Goal: Information Seeking & Learning: Check status

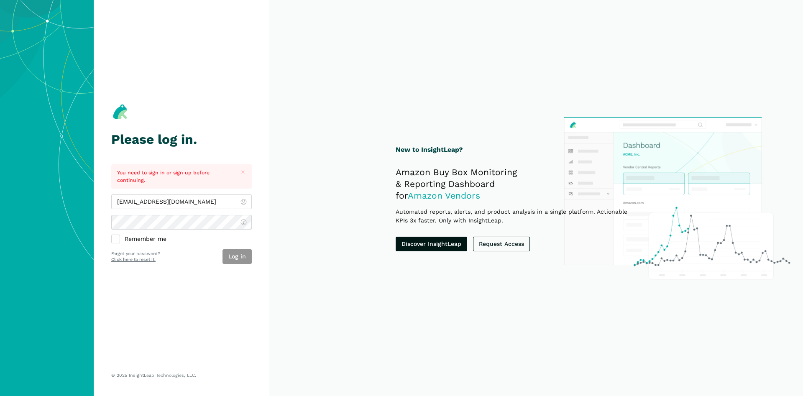
type input "[EMAIL_ADDRESS][DOMAIN_NAME]"
click at [235, 256] on button "Log in" at bounding box center [236, 256] width 29 height 15
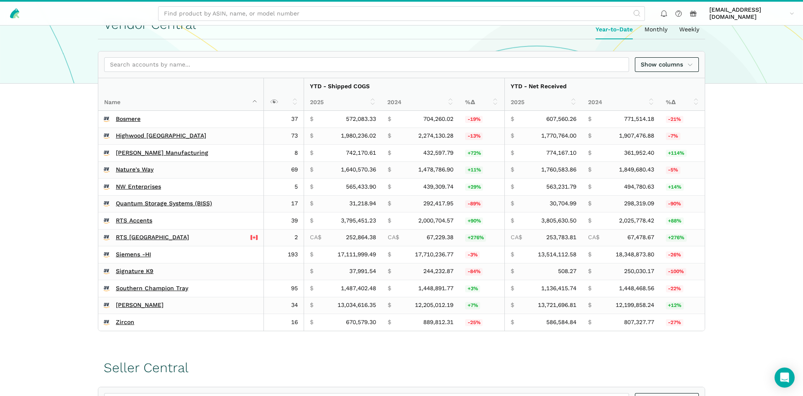
scroll to position [213, 0]
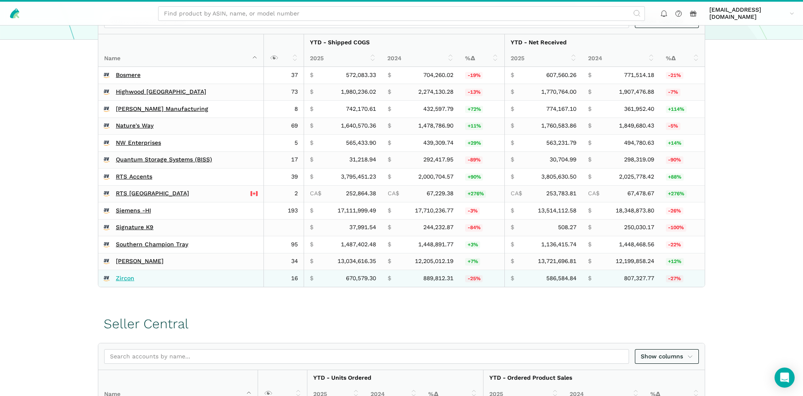
click at [127, 278] on link "Zircon" at bounding box center [125, 279] width 18 height 8
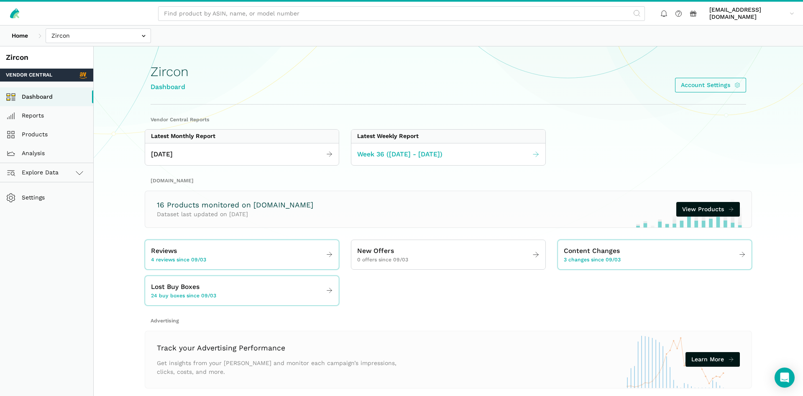
click at [362, 159] on link "Week 36 (08.31 - 09.06.25)" at bounding box center [448, 154] width 194 height 16
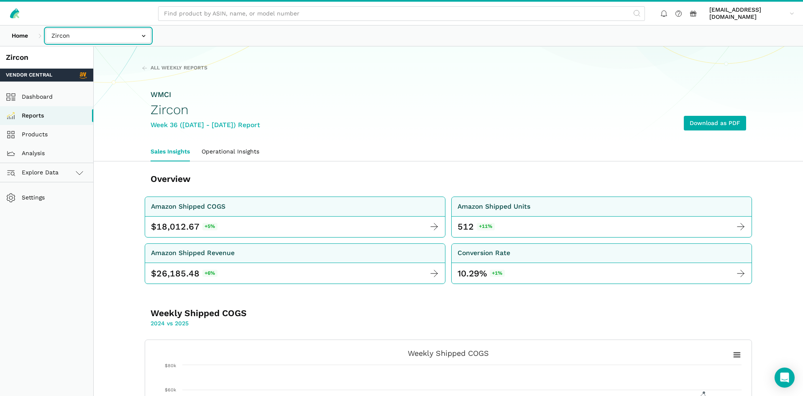
click at [107, 35] on input "text" at bounding box center [98, 35] width 105 height 15
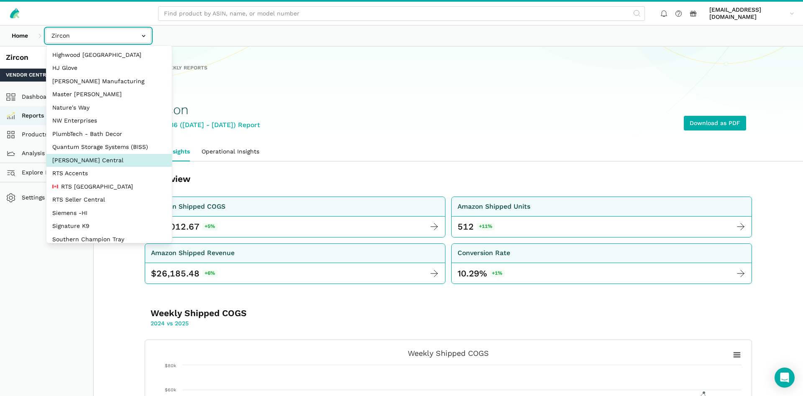
scroll to position [80, 0]
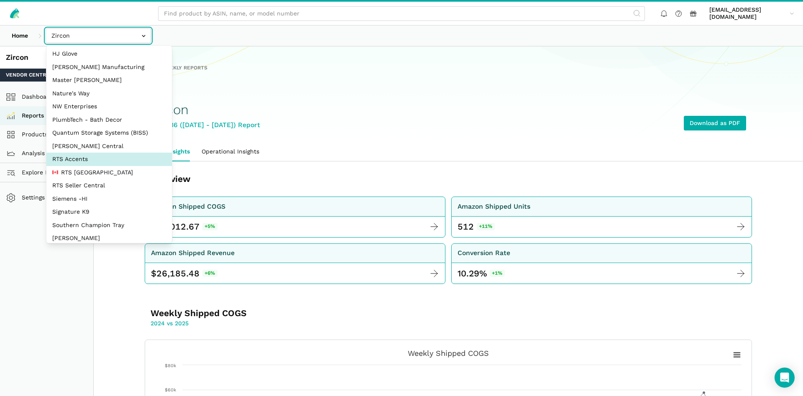
select select "DPHNLGULfjdmZCda3GrCfans"
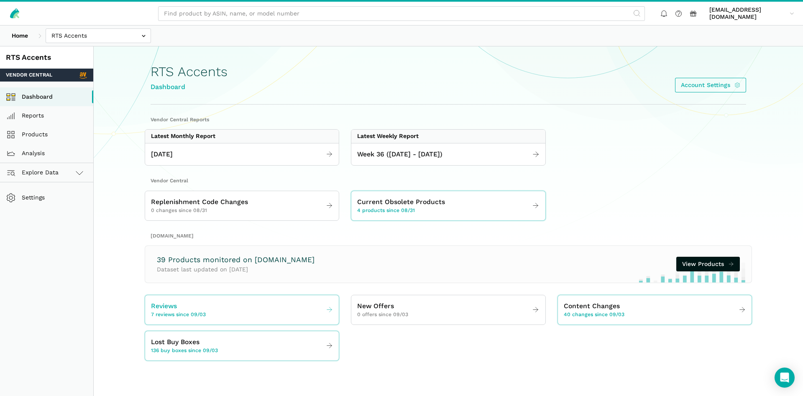
click at [192, 313] on span "7 reviews since 09/03" at bounding box center [178, 315] width 55 height 8
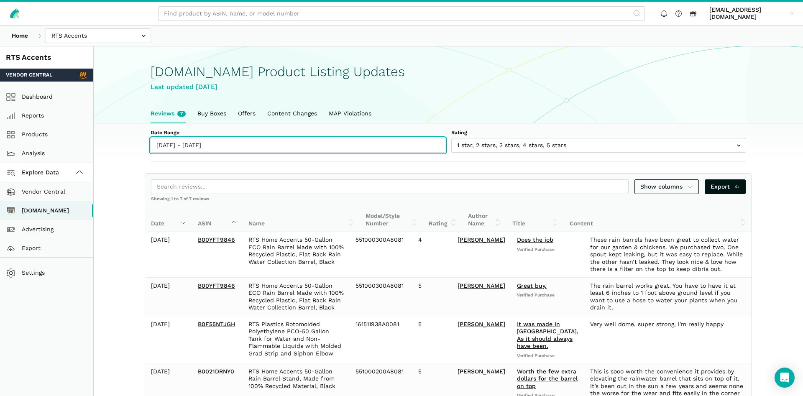
type input "09/03/2025"
type input "09/09/2025"
click at [189, 143] on input "09/03/2025 - 09/09/2025" at bounding box center [297, 145] width 295 height 15
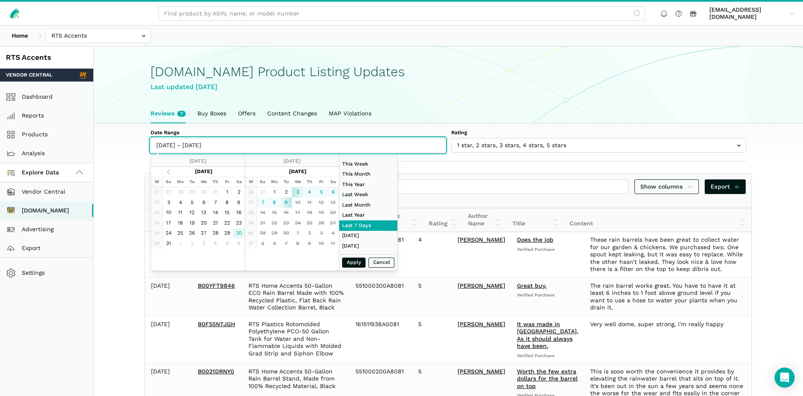
type input "08/30/2025"
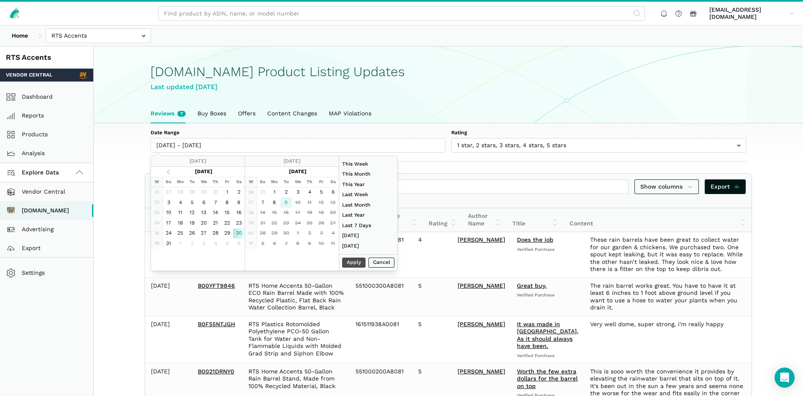
type input "09/09/2025"
type input "07/01/2025"
type input "07/31/2025"
type input "08/30/2025"
type input "09/09/2025"
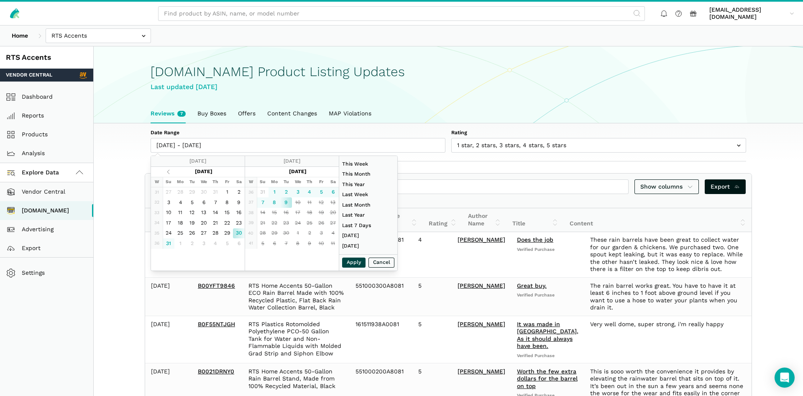
click at [348, 266] on button "Apply" at bounding box center [353, 263] width 23 height 10
type input "08/30/2025 - 09/09/2025"
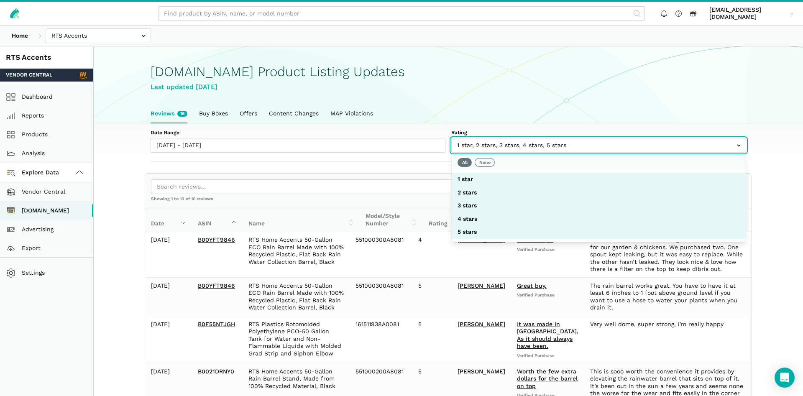
click at [482, 144] on input "text" at bounding box center [598, 145] width 295 height 15
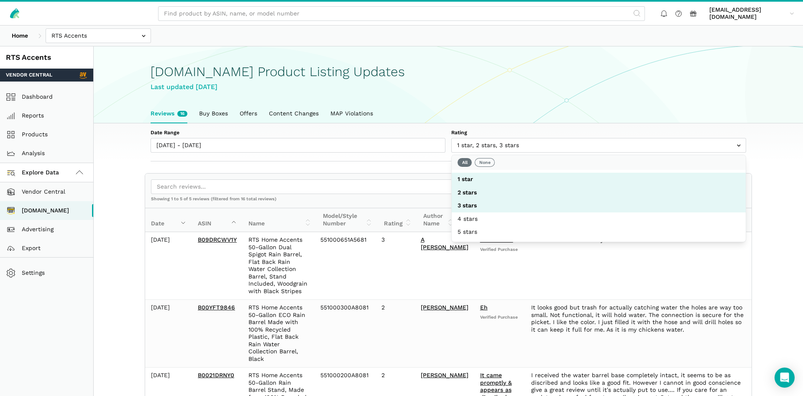
click at [500, 75] on h1 "Amazon.com Product Listing Updates" at bounding box center [447, 71] width 595 height 15
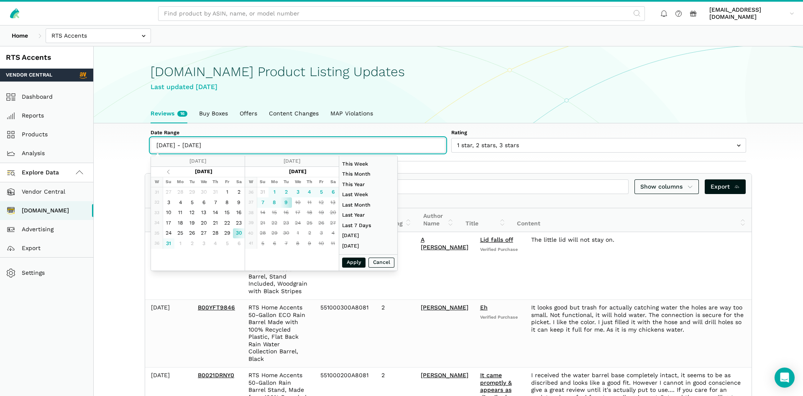
click at [184, 148] on input "08/30/2025 - 09/09/2025" at bounding box center [297, 145] width 295 height 15
type input "08/31/2025"
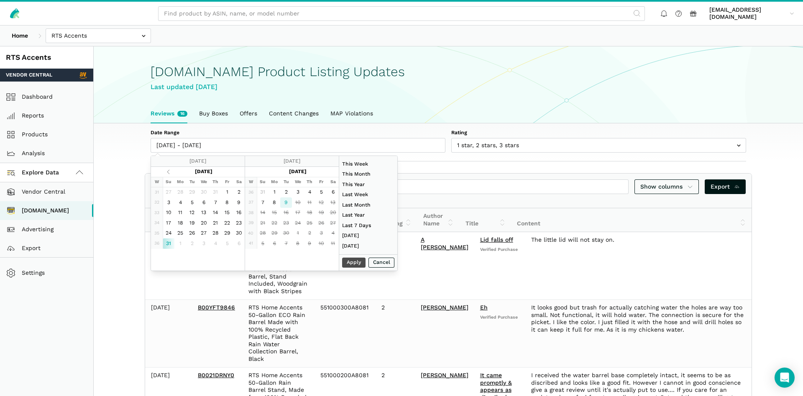
type input "09/09/2025"
type input "08/31/2025"
drag, startPoint x: 360, startPoint y: 269, endPoint x: 353, endPoint y: 269, distance: 6.7
click at [355, 269] on div "Apply Cancel" at bounding box center [368, 262] width 58 height 17
click at [353, 262] on button "Apply" at bounding box center [353, 263] width 23 height 10
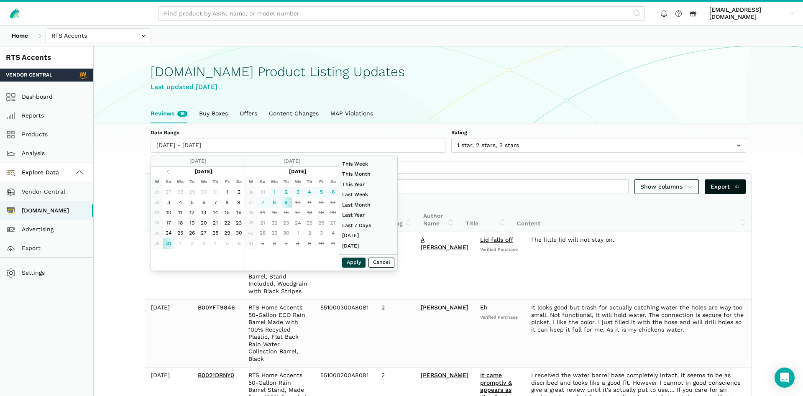
type input "08/31/2025 - 09/09/2025"
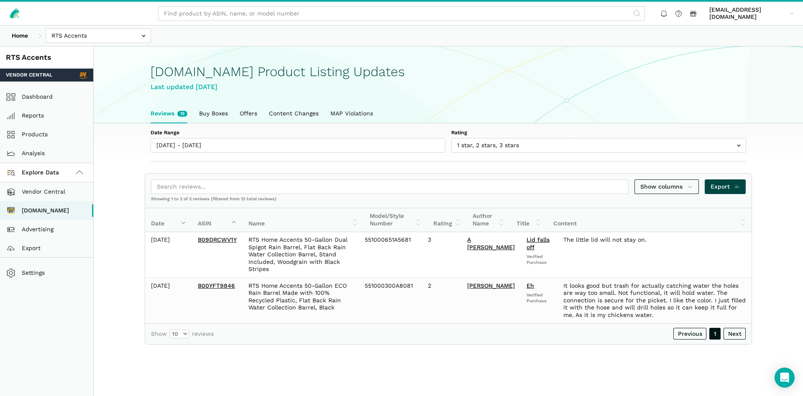
click at [723, 185] on span "Export" at bounding box center [725, 186] width 30 height 9
click at [112, 42] on input "text" at bounding box center [98, 35] width 105 height 15
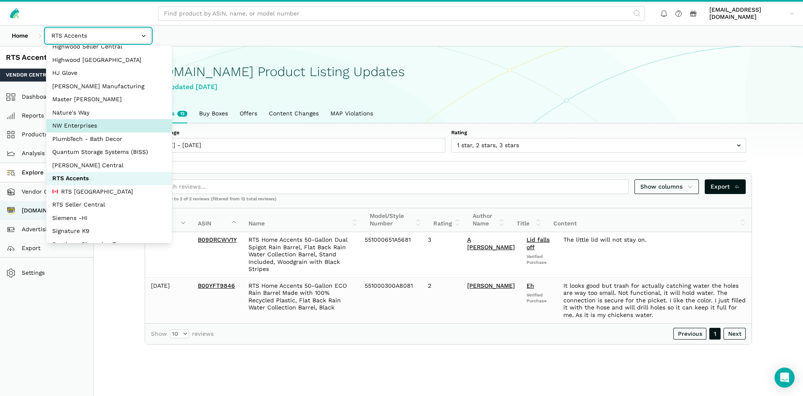
scroll to position [112, 0]
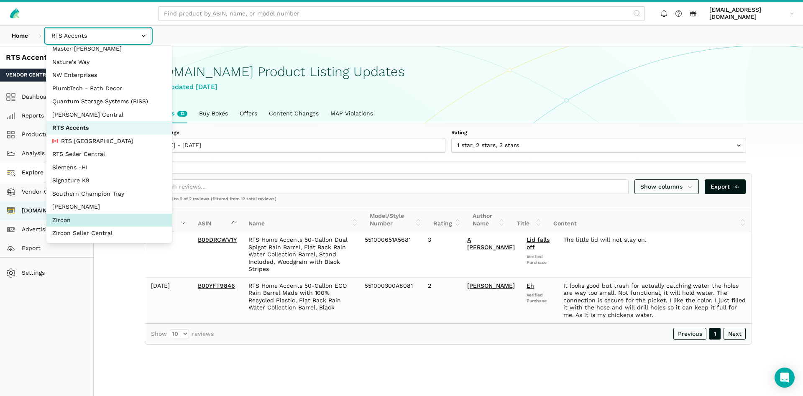
select select "DM38AQ3CPtVJ89bBDkVCzKzE"
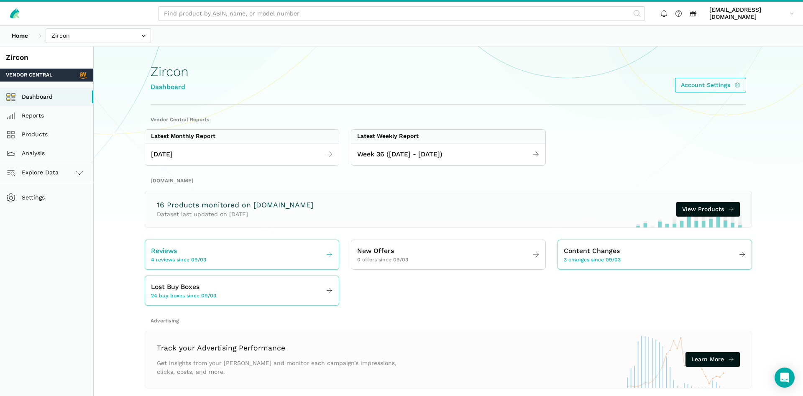
click at [184, 264] on link "Reviews 4 reviews since 09/03" at bounding box center [242, 254] width 194 height 23
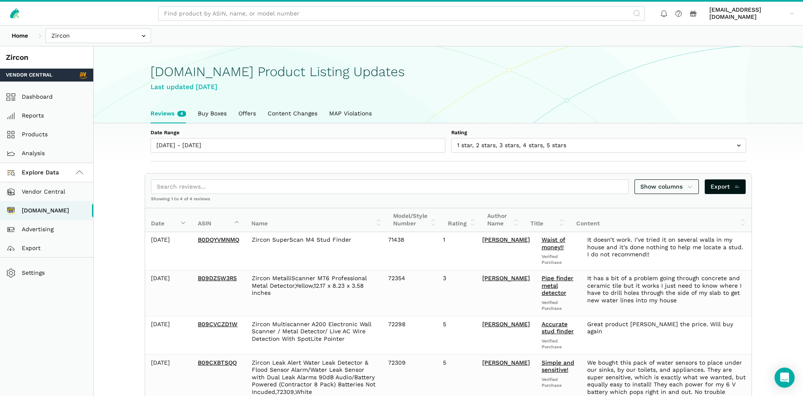
scroll to position [43, 0]
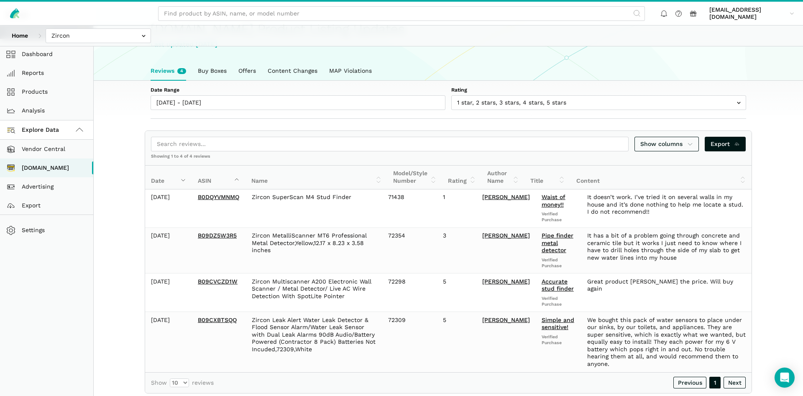
click at [138, 121] on section "Date Range [DATE] - [DATE] Rating 1 star 2 stars 3 stars 4 stars 5 stars Show c…" at bounding box center [448, 237] width 709 height 313
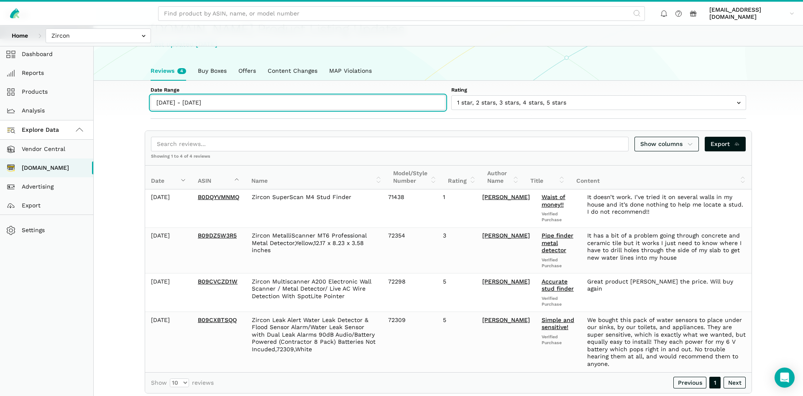
type input "[DATE]"
click at [172, 105] on input "[DATE] - [DATE]" at bounding box center [297, 102] width 295 height 15
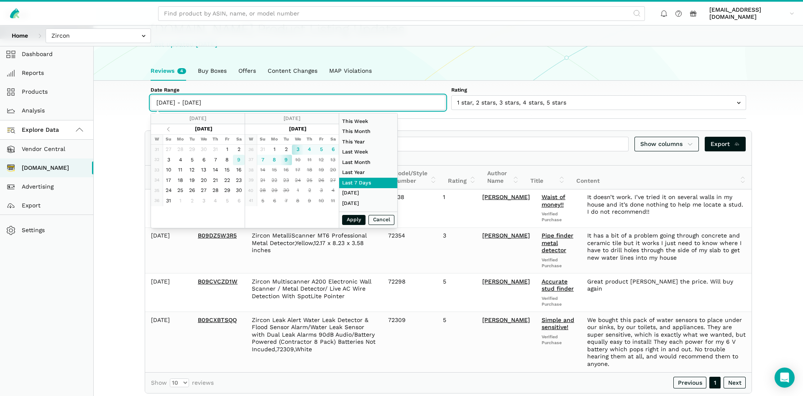
type input "[DATE]"
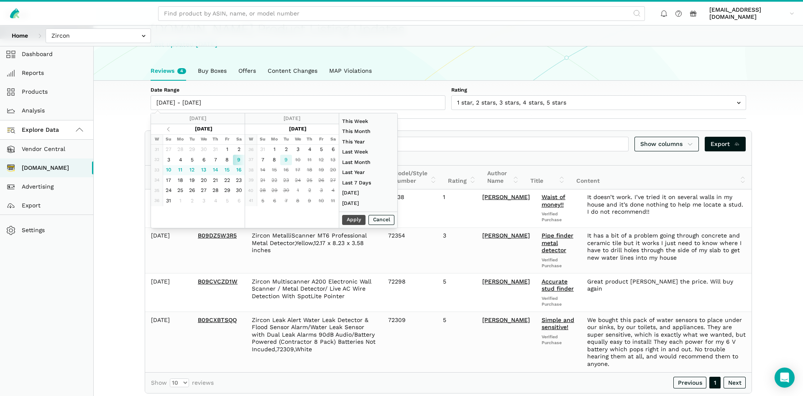
type input "[DATE]"
click at [351, 220] on button "Apply" at bounding box center [353, 220] width 23 height 10
type input "[DATE] - [DATE]"
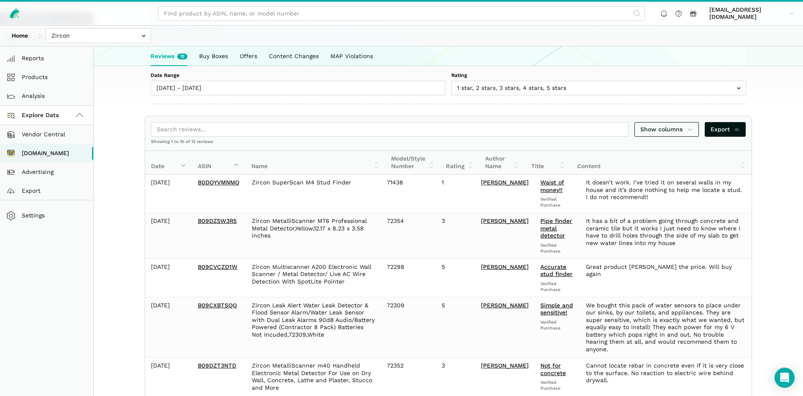
scroll to position [0, 0]
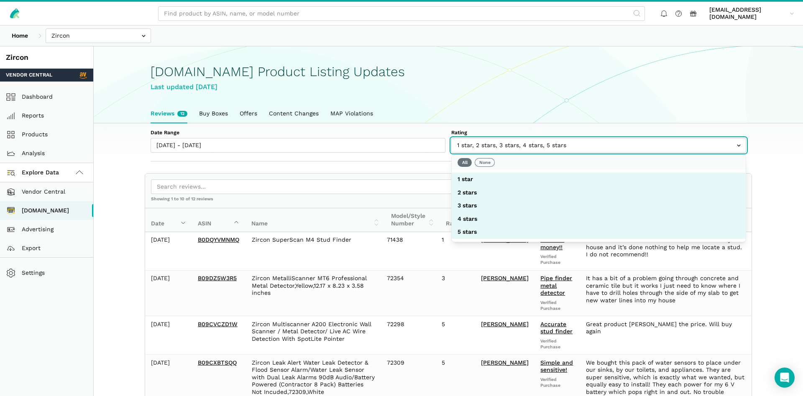
click at [495, 150] on input "text" at bounding box center [598, 145] width 295 height 15
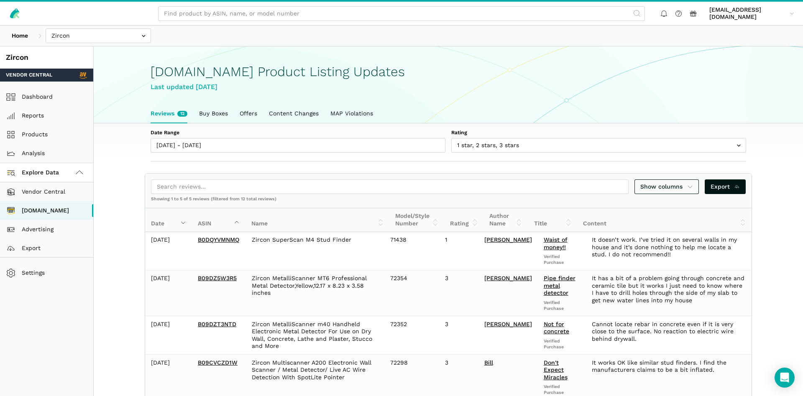
click at [538, 112] on ul "Reviews 12 Buy Boxes Offers Content Changes MAP Violations" at bounding box center [448, 113] width 607 height 19
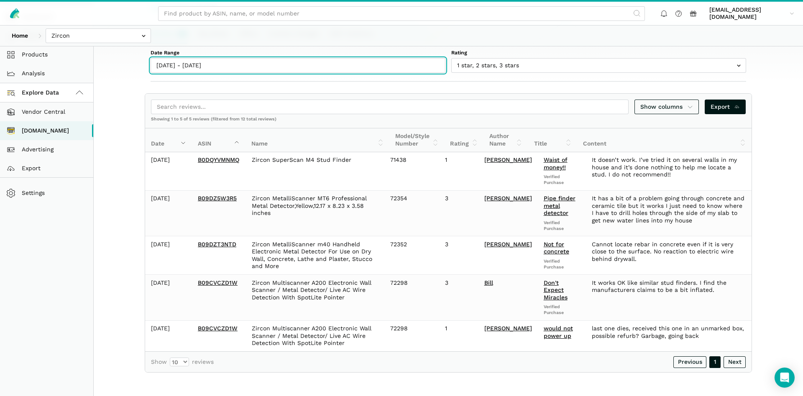
click at [196, 69] on input "08/09/2025 - 09/09/2025" at bounding box center [297, 65] width 295 height 15
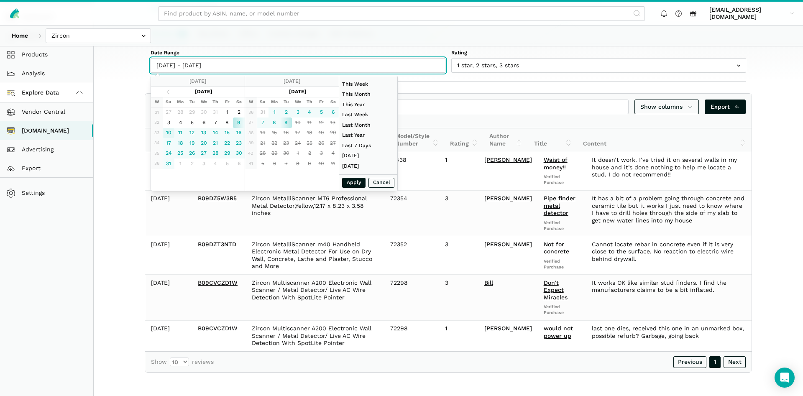
type input "08/10/2025"
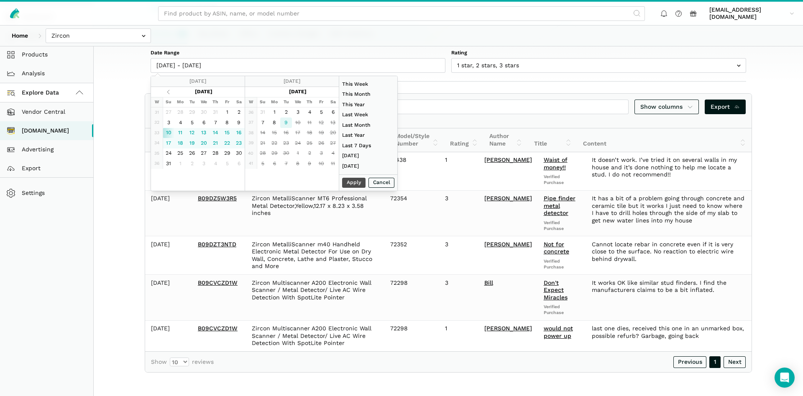
type input "09/09/2025"
type input "07/01/2025"
type input "07/31/2025"
type input "08/10/2025"
type input "09/09/2025"
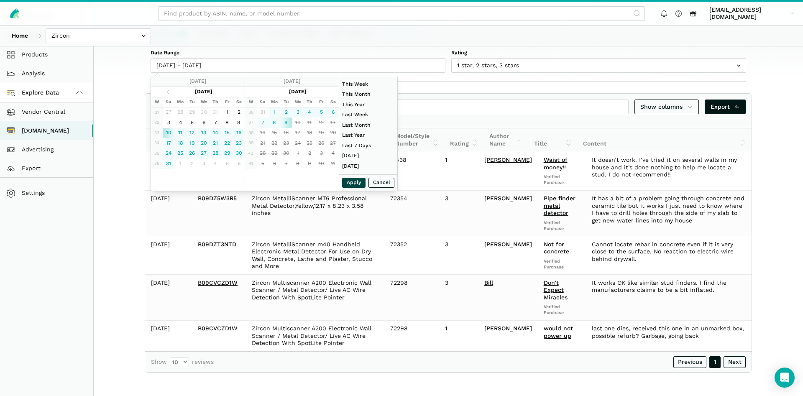
click at [347, 185] on button "Apply" at bounding box center [353, 183] width 23 height 10
type input "08/10/2025 - 09/09/2025"
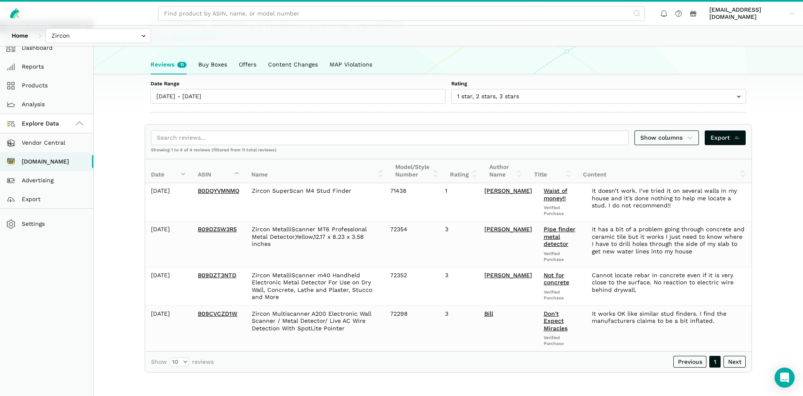
scroll to position [49, 0]
click at [723, 141] on span "Export" at bounding box center [725, 137] width 30 height 9
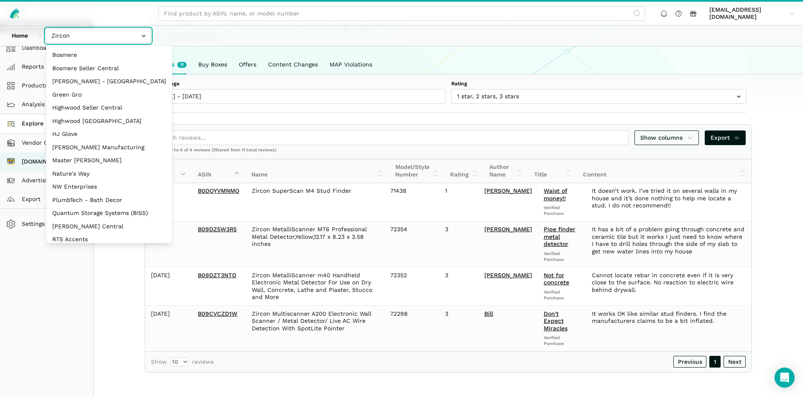
click at [114, 36] on input "text" at bounding box center [98, 35] width 105 height 15
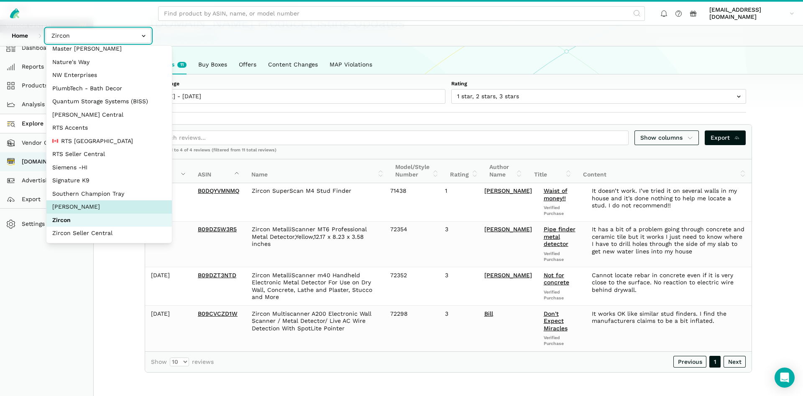
select select "5moWWUoXWPPauPLKpEqKhGJ3"
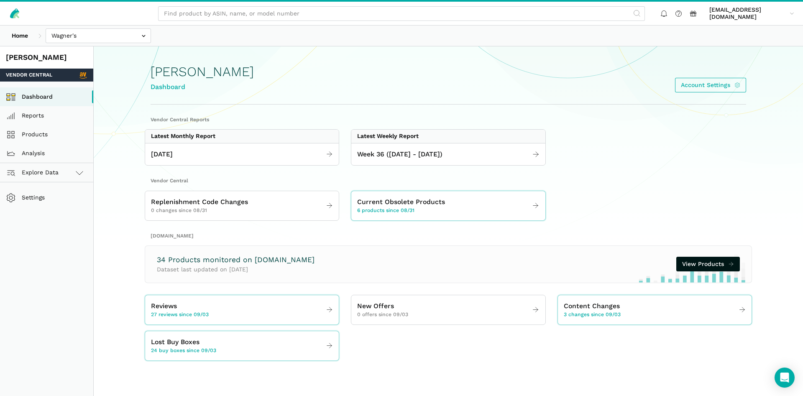
click at [335, 166] on section "Vendor Central Reports Latest Monthly Report August 2025 Latest Weekly Report W…" at bounding box center [448, 238] width 642 height 245
click at [376, 146] on div "Week 36 ([DATE] - [DATE])" at bounding box center [448, 154] width 194 height 23
click at [396, 150] on span "Week 36 ([DATE] - [DATE])" at bounding box center [399, 154] width 85 height 10
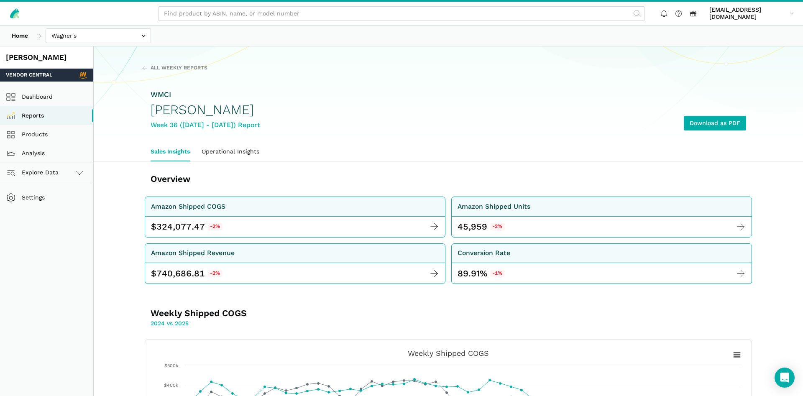
click at [377, 59] on section "All Weekly Reports WMCI Wagner's Week 36 (08.31 - 09.06.25) Report Download as …" at bounding box center [448, 94] width 709 height 96
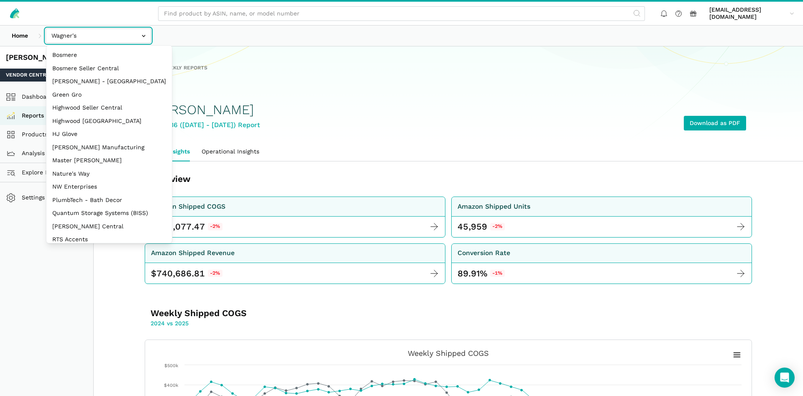
click at [80, 33] on input "text" at bounding box center [98, 35] width 105 height 15
select select "ZsdjZB9W7DRA5a2dt3EdZNCw"
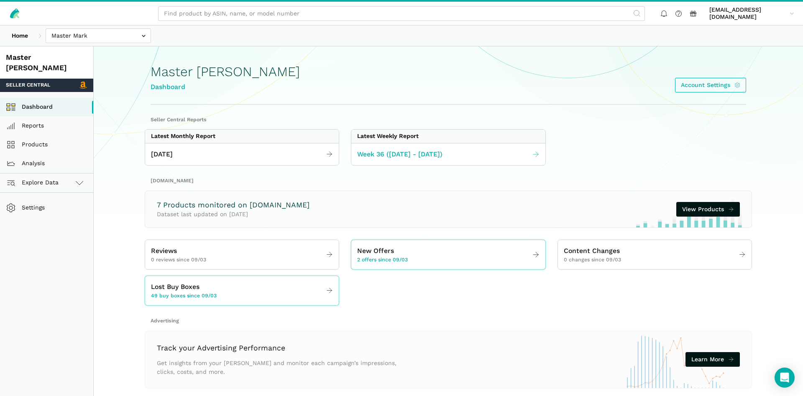
click at [425, 154] on span "Week 36 ([DATE] - [DATE])" at bounding box center [399, 154] width 85 height 10
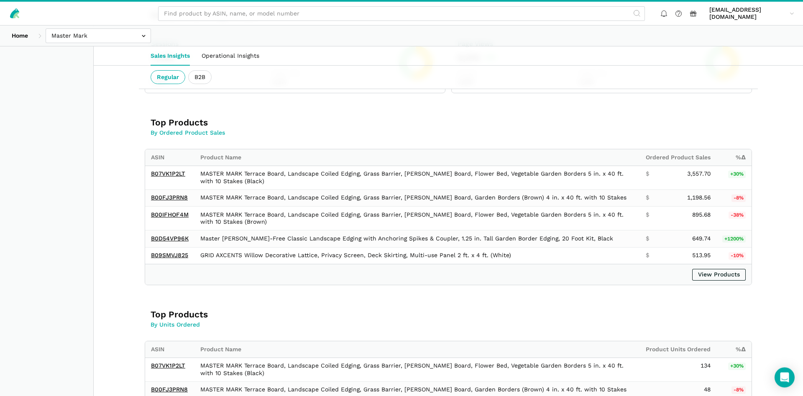
scroll to position [341, 0]
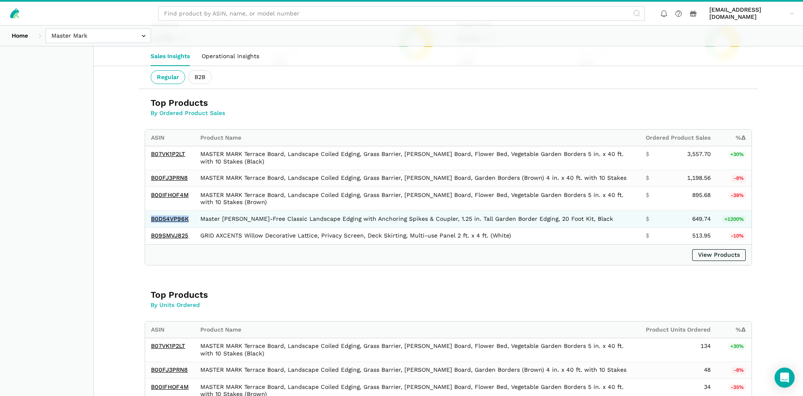
drag, startPoint x: 191, startPoint y: 222, endPoint x: 145, endPoint y: 219, distance: 46.5
click at [145, 219] on td "B0D54VP96K" at bounding box center [169, 219] width 49 height 17
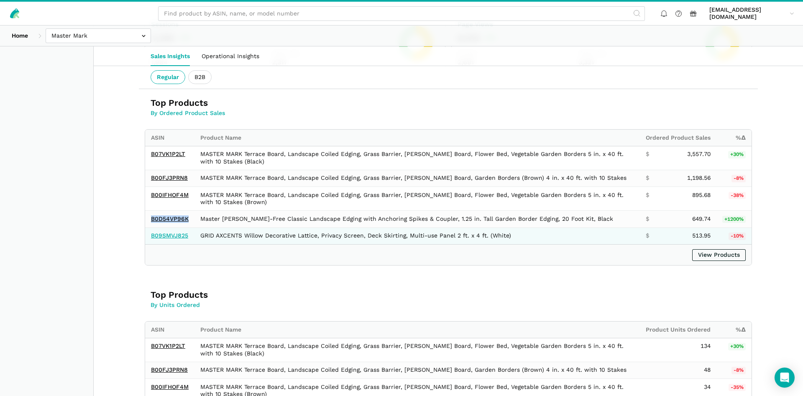
copy link "B0D54VP96K"
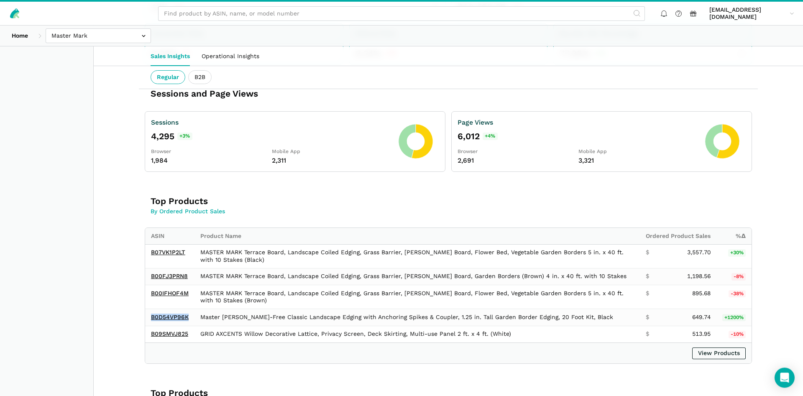
scroll to position [165, 0]
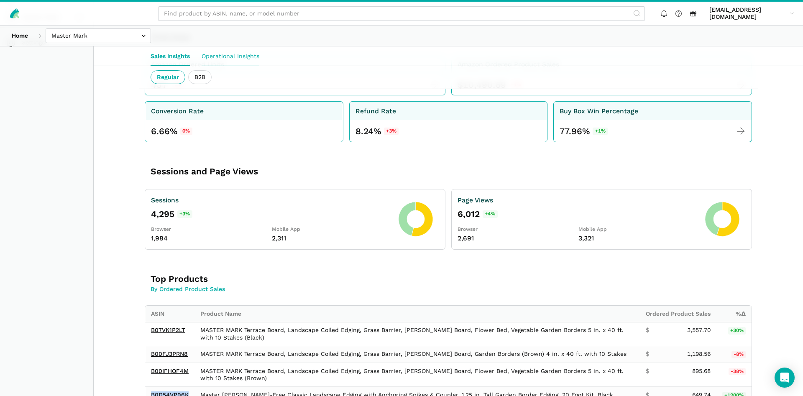
click at [239, 54] on link "Operational Insights" at bounding box center [230, 55] width 69 height 19
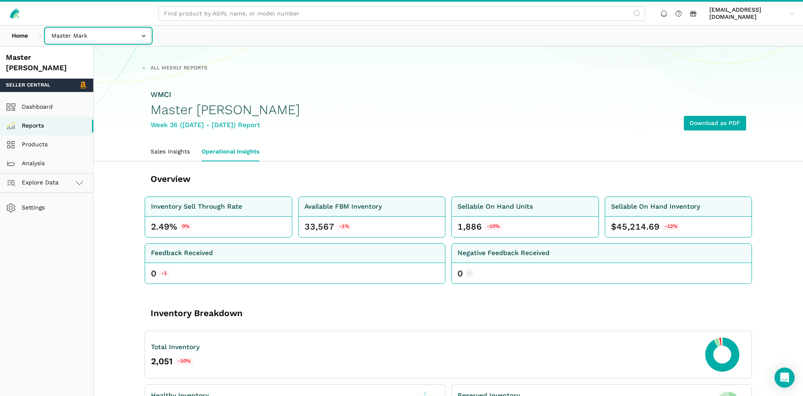
click at [133, 42] on input "text" at bounding box center [98, 35] width 105 height 15
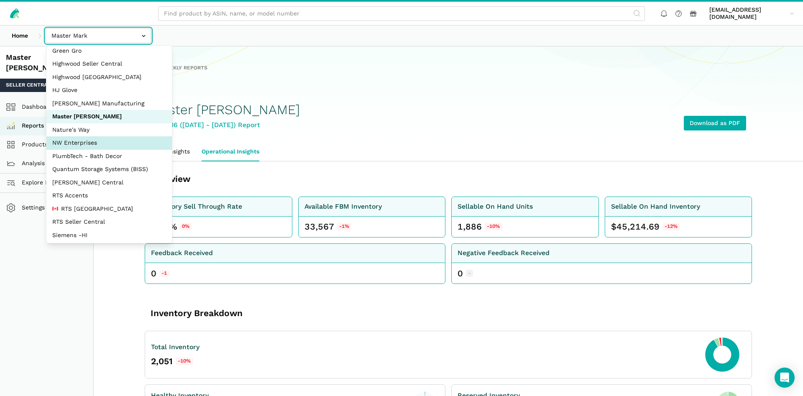
scroll to position [80, 0]
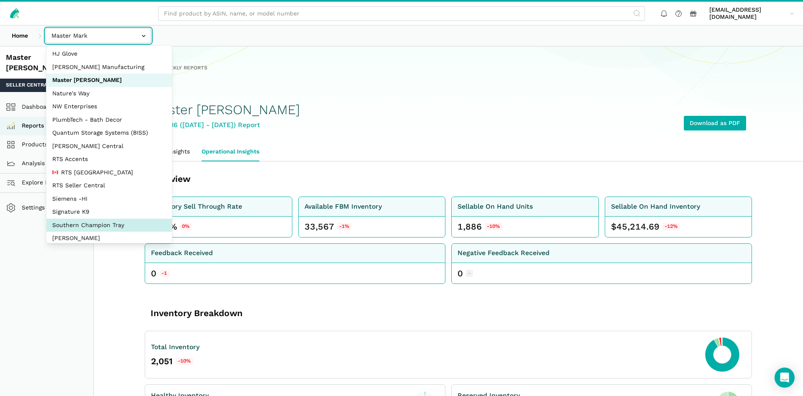
select select "oVSvG8ea9YeLvzcV4dUWoEyh"
